Goal: Information Seeking & Learning: Learn about a topic

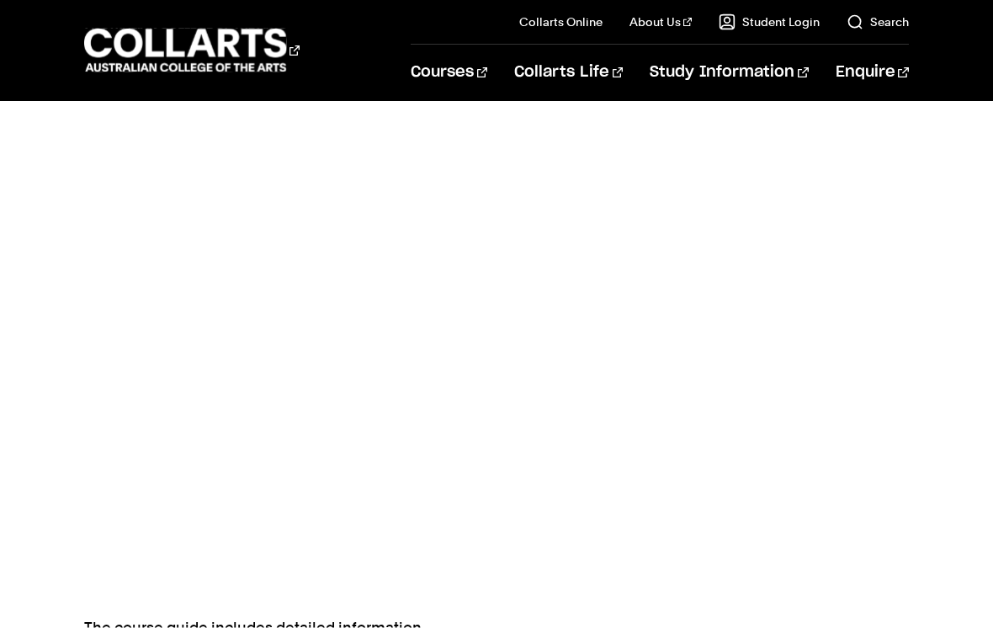
scroll to position [572, 0]
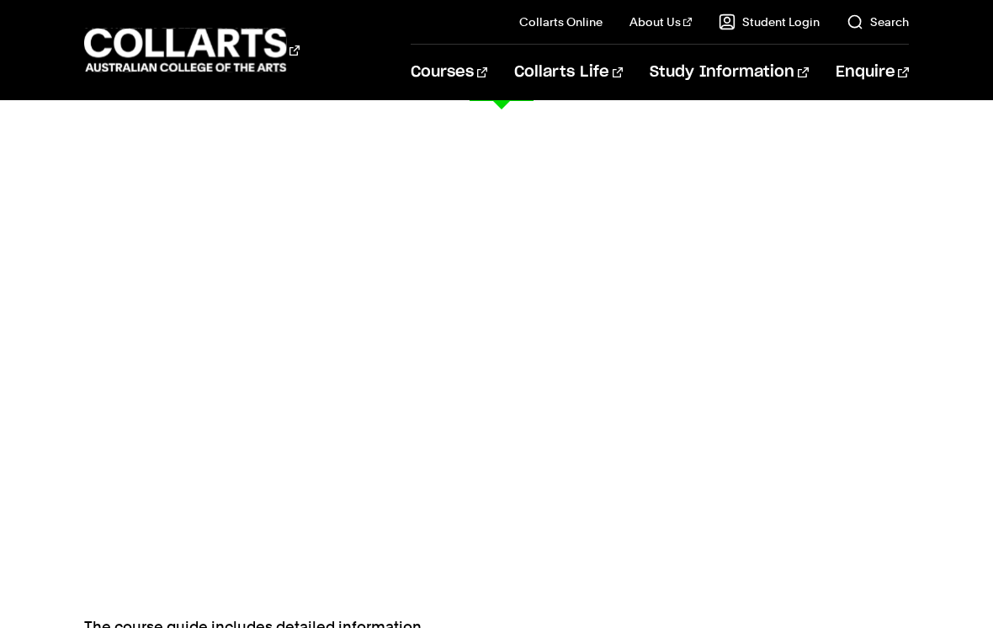
click at [389, 317] on link "Fashion Marketing (Buying & Retail Management)" at bounding box center [390, 309] width 187 height 40
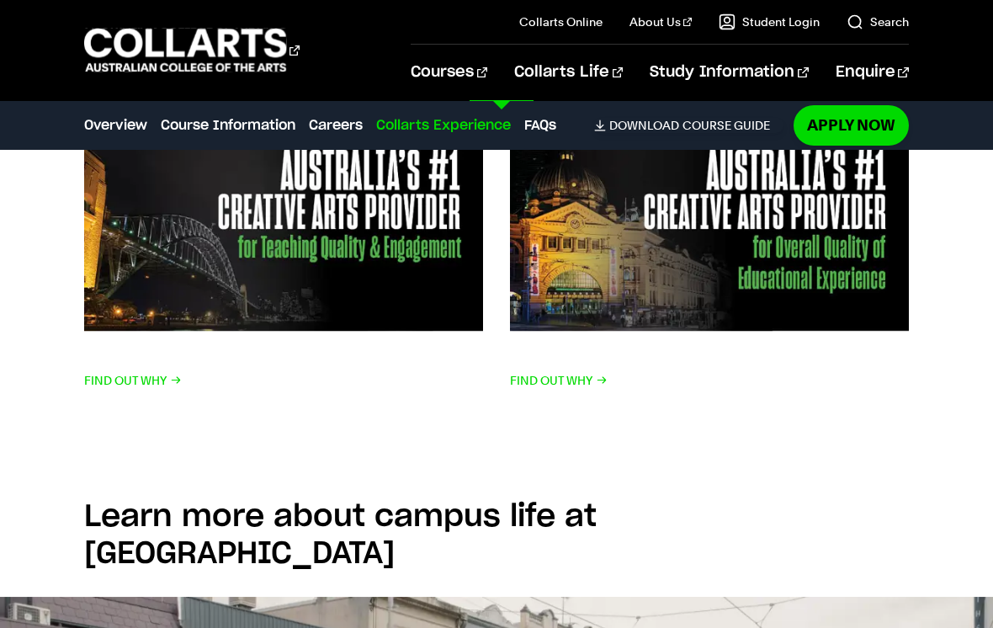
scroll to position [3254, 0]
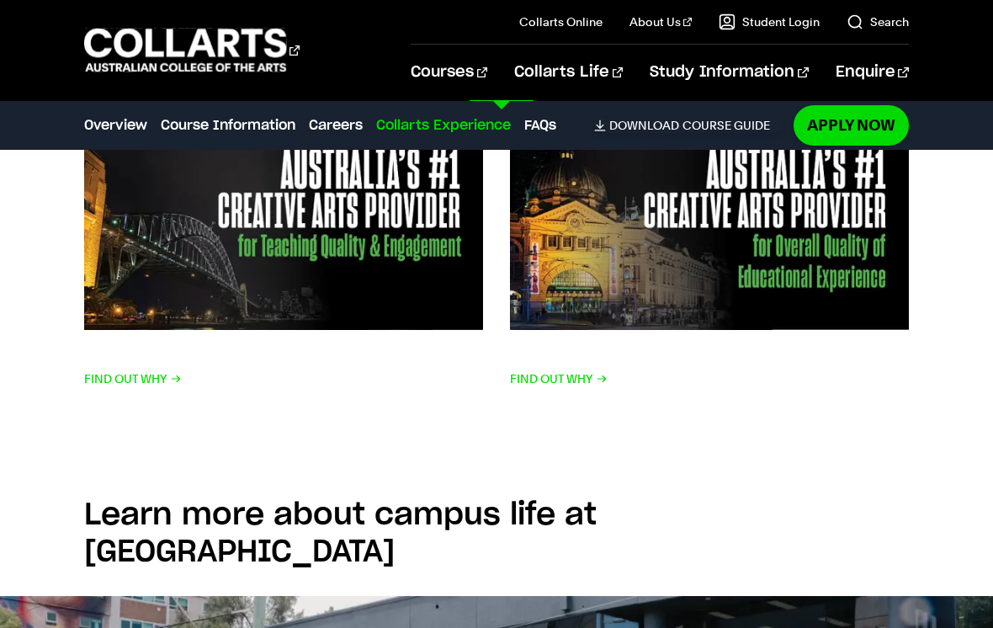
click at [320, 266] on link "Fashion Marketing (Branding & Communication)" at bounding box center [390, 259] width 187 height 40
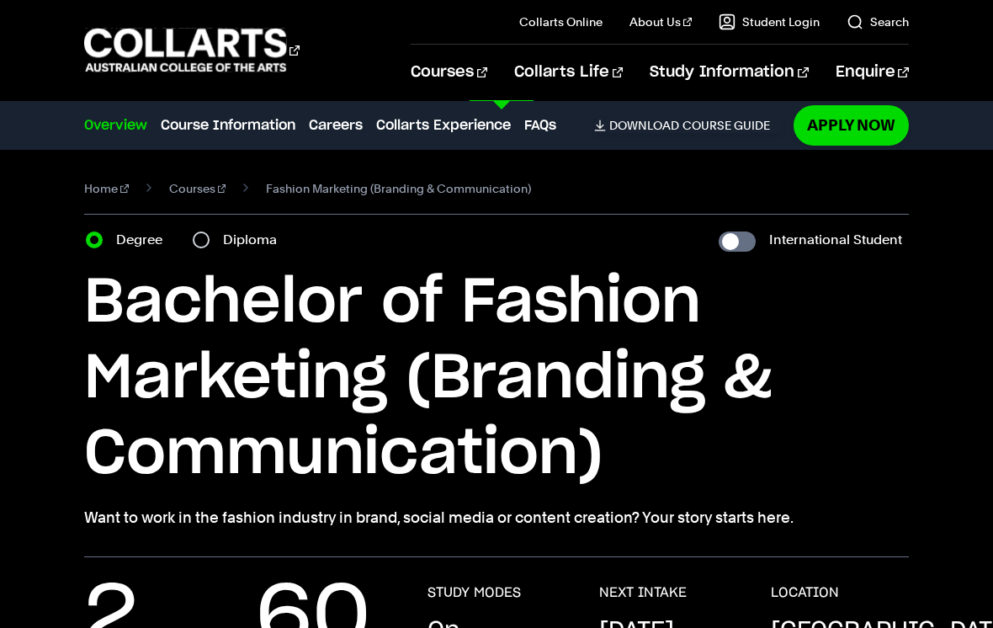
click at [124, 252] on link "Digital & Social Media" at bounding box center [177, 249] width 187 height 20
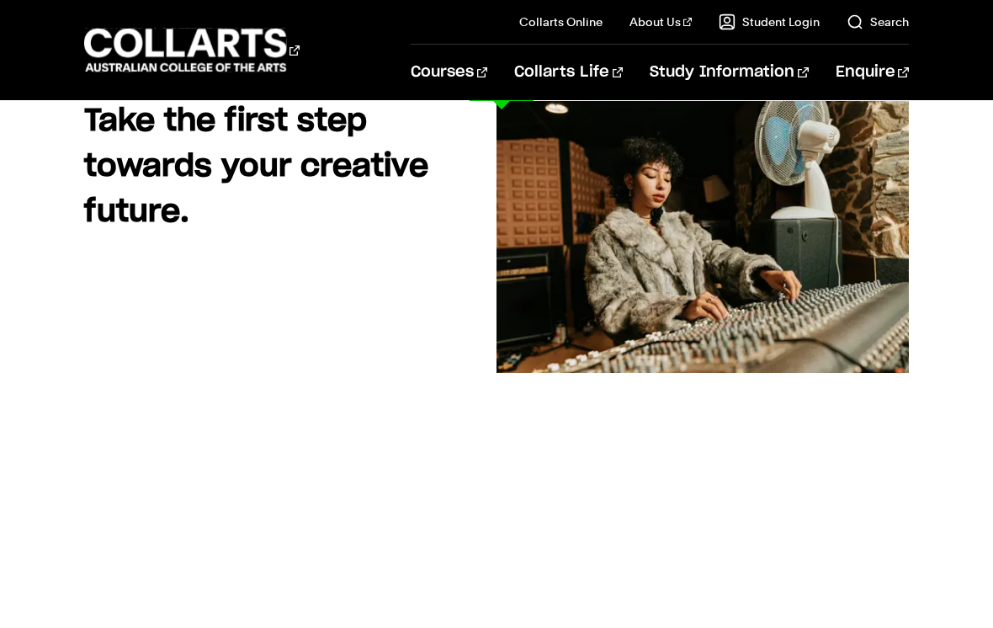
scroll to position [151, 0]
